Goal: Book appointment/travel/reservation

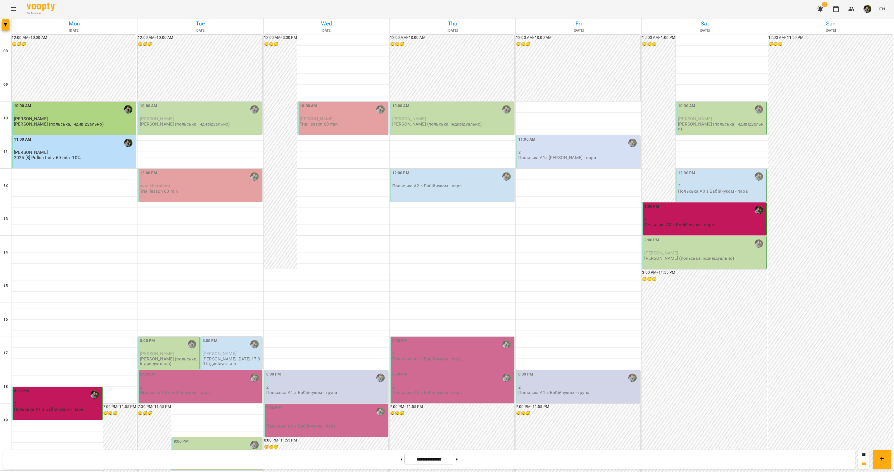
click at [671, 258] on p "[PERSON_NAME] (польська, індивідуально)" at bounding box center [689, 258] width 90 height 5
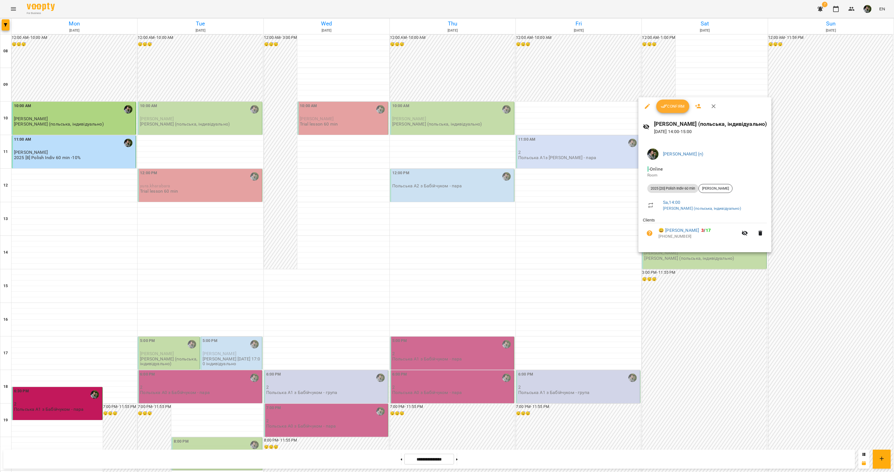
click at [649, 286] on div at bounding box center [447, 236] width 894 height 472
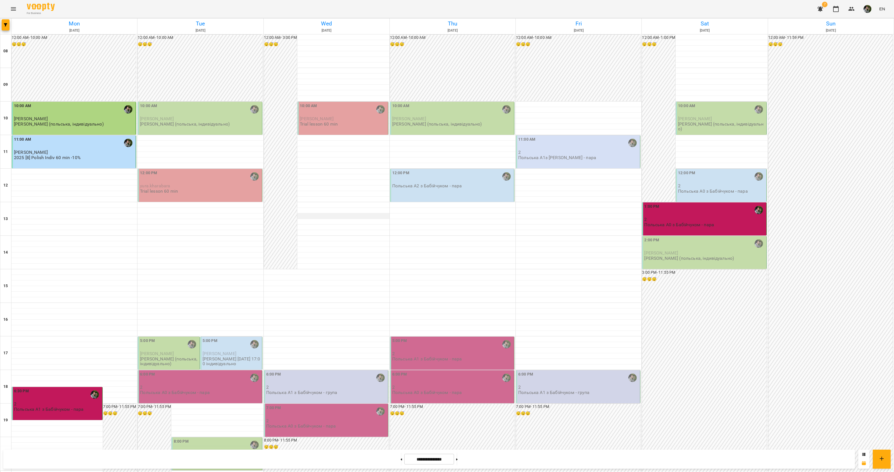
scroll to position [91, 0]
click at [321, 371] on div "6:00 PM" at bounding box center [326, 377] width 121 height 13
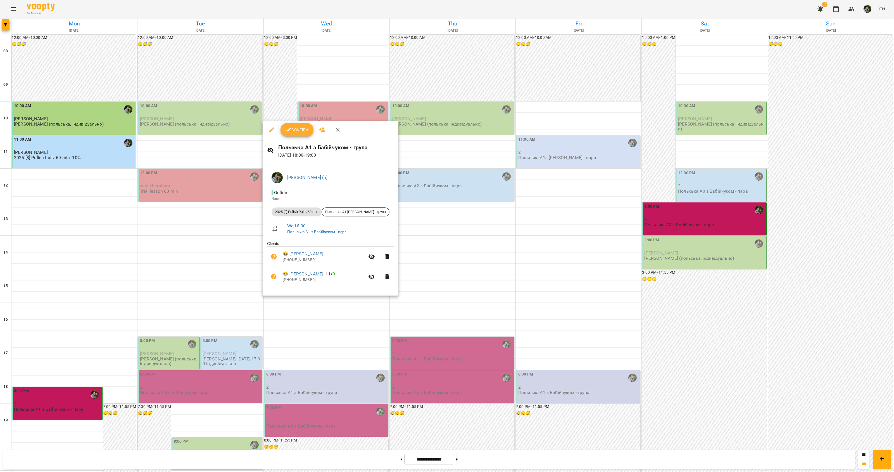
click at [309, 335] on div at bounding box center [447, 236] width 894 height 472
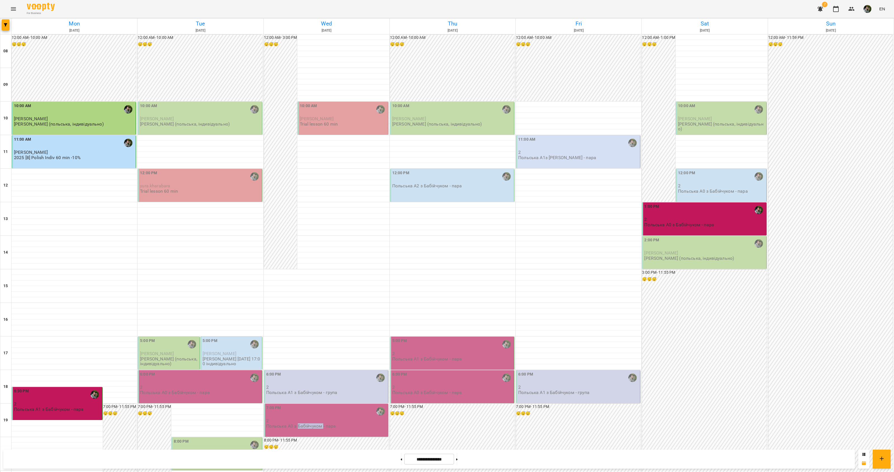
click at [309, 423] on p "Польська А0 з Бабійчуком - пара" at bounding box center [301, 425] width 70 height 5
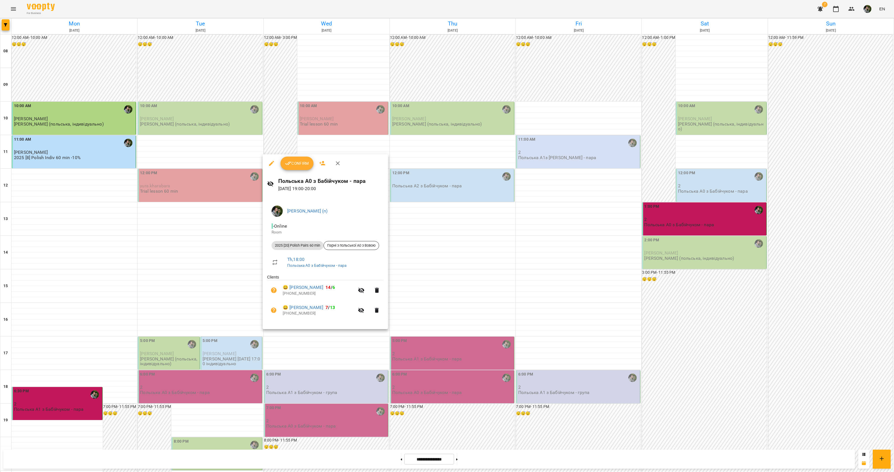
click at [311, 352] on div at bounding box center [447, 236] width 894 height 472
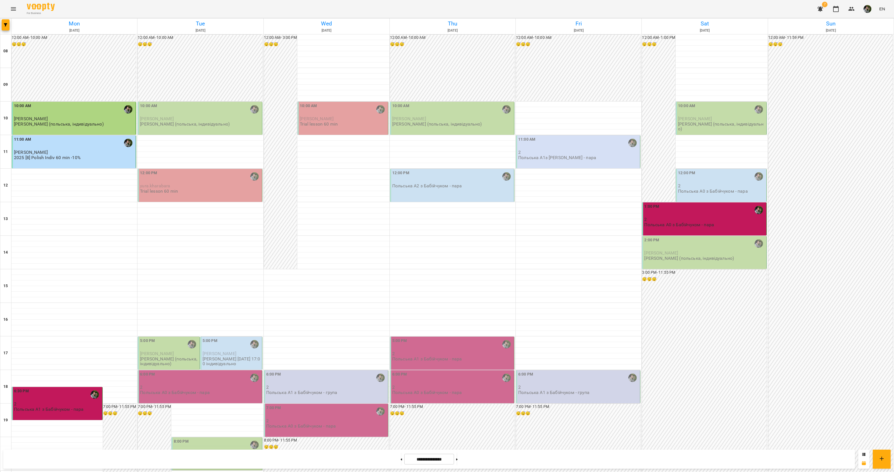
click at [298, 423] on p "Польська А0 з Бабійчуком - пара" at bounding box center [301, 425] width 70 height 5
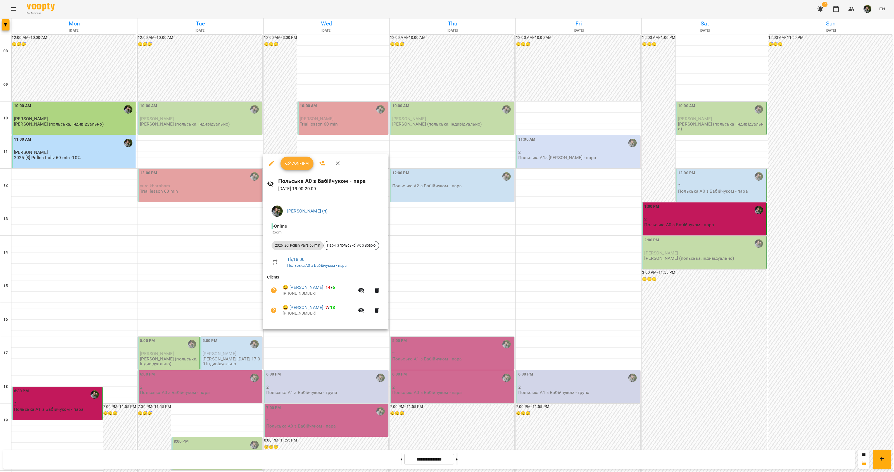
click at [329, 395] on div at bounding box center [447, 236] width 894 height 472
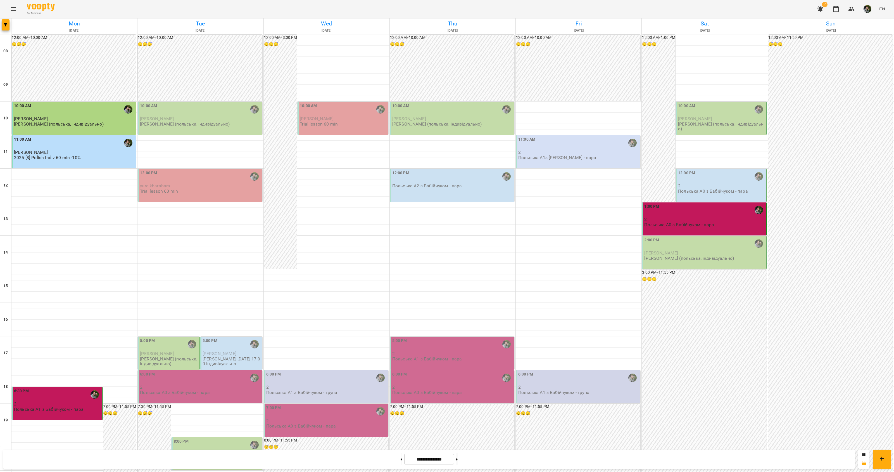
click at [207, 390] on p "Польська А0 з Бабійчуком - пара" at bounding box center [175, 392] width 70 height 5
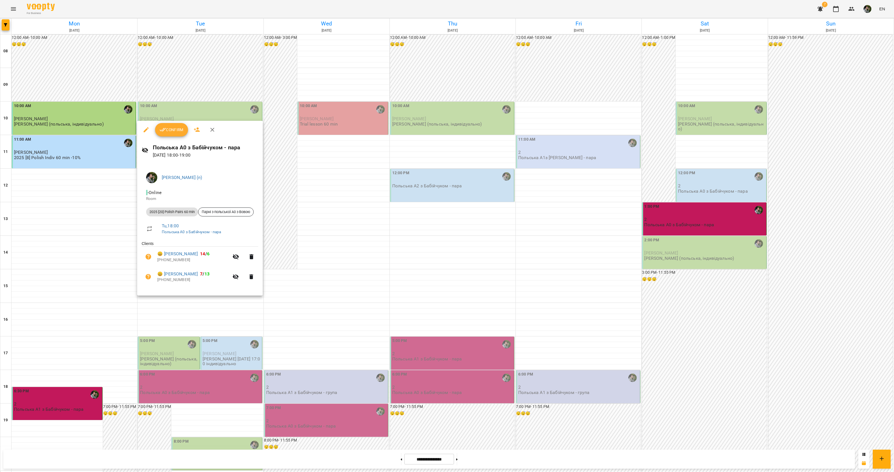
click at [212, 334] on div at bounding box center [447, 236] width 894 height 472
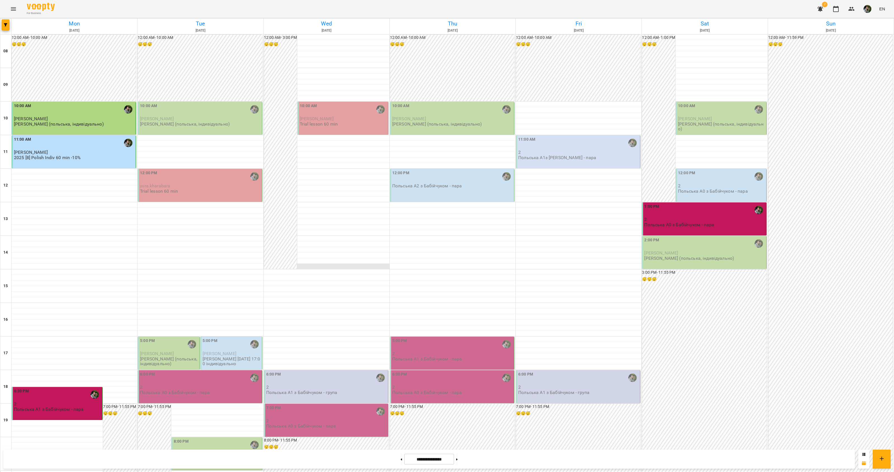
scroll to position [0, 0]
drag, startPoint x: 574, startPoint y: 1, endPoint x: 488, endPoint y: 100, distance: 131.5
click at [488, 101] on div "10:00 AM Дарманян Марія Володимир Бабійчук (польська, індивідуально)" at bounding box center [452, 118] width 125 height 34
